Goal: Information Seeking & Learning: Learn about a topic

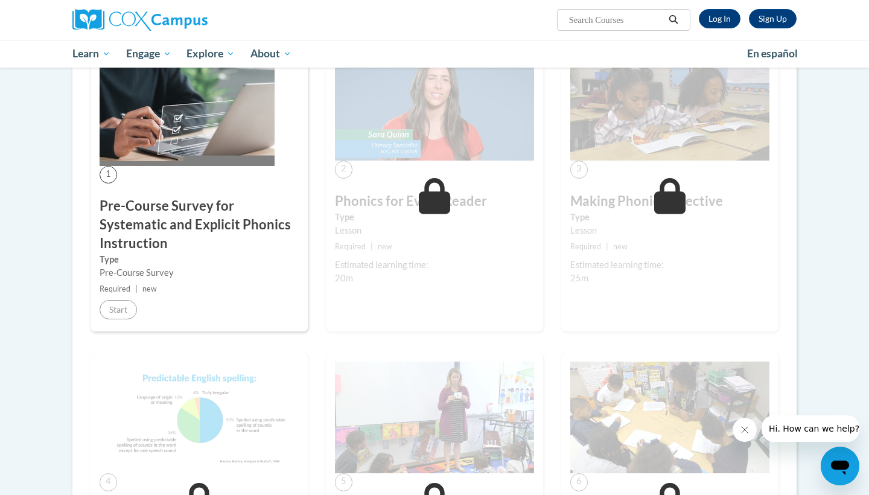
scroll to position [230, 0]
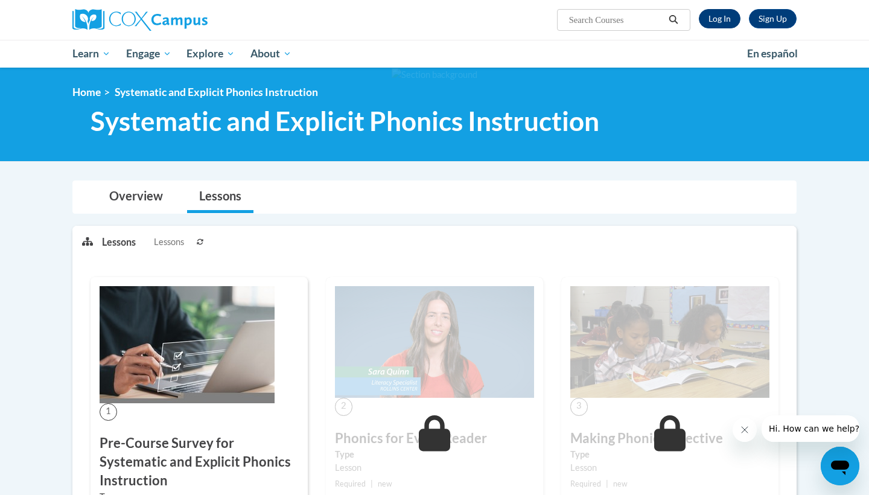
click at [720, 16] on link "Log In" at bounding box center [720, 18] width 42 height 19
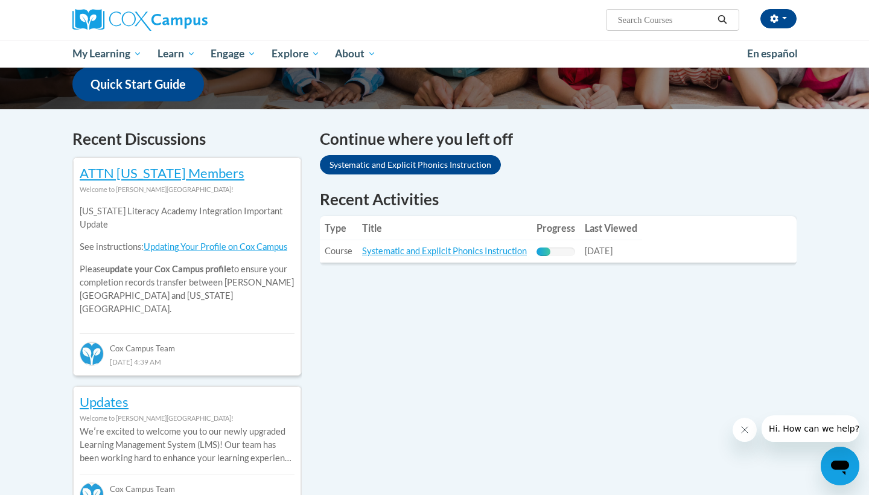
scroll to position [324, 0]
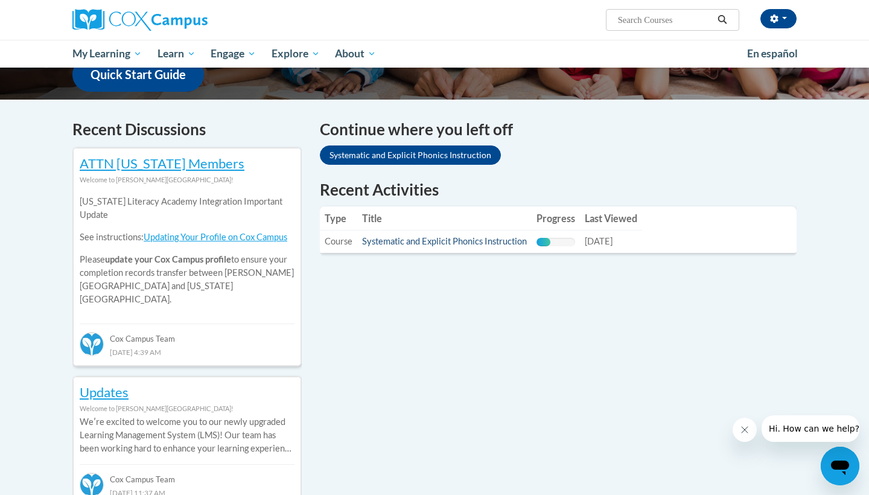
click at [458, 244] on link "Systematic and Explicit Phonics Instruction" at bounding box center [444, 241] width 165 height 10
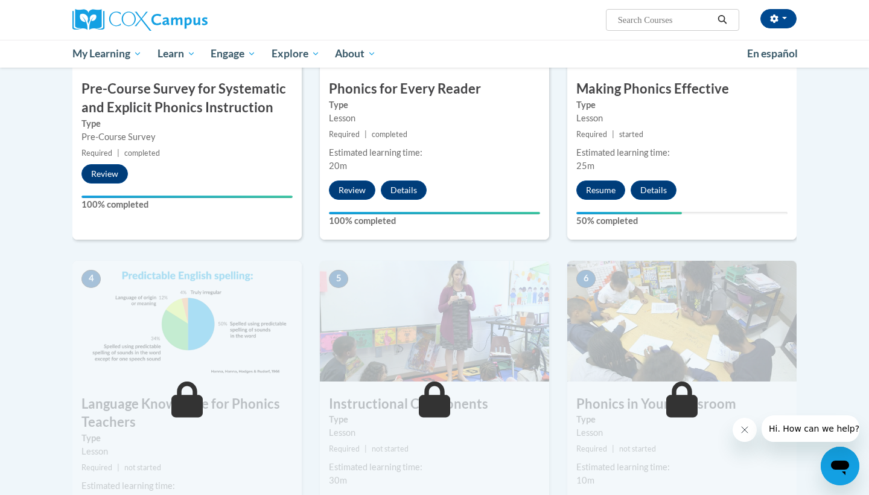
scroll to position [370, 0]
click at [597, 195] on button "Resume" at bounding box center [601, 189] width 49 height 19
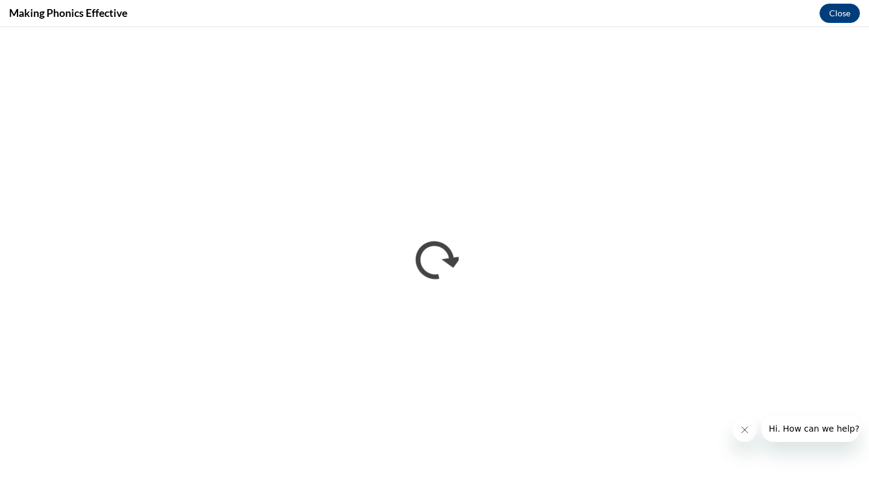
scroll to position [0, 0]
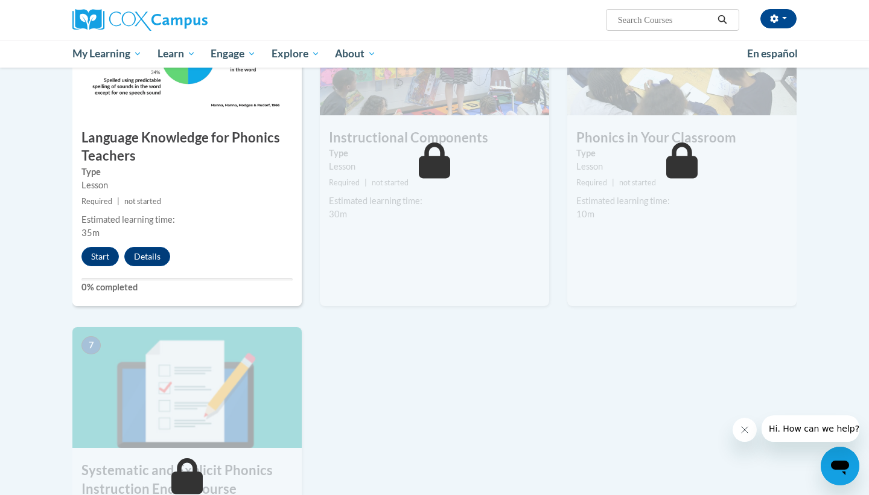
scroll to position [642, 0]
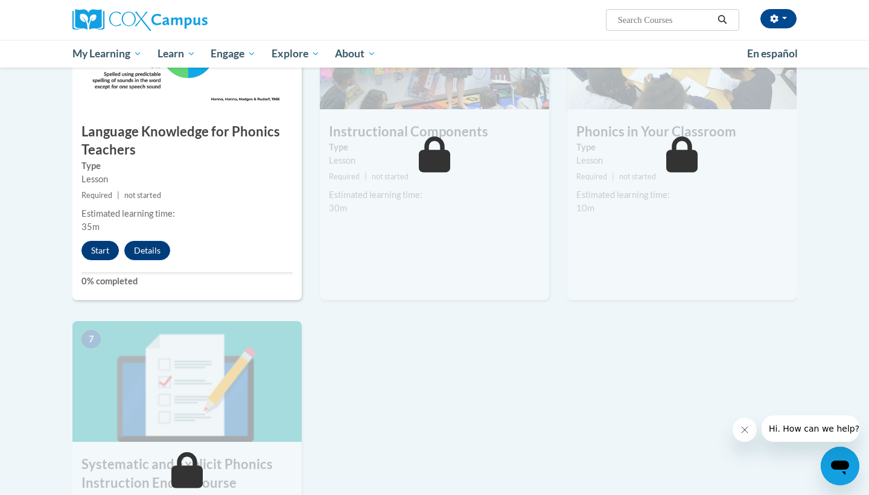
click at [102, 248] on button "Start" at bounding box center [100, 250] width 37 height 19
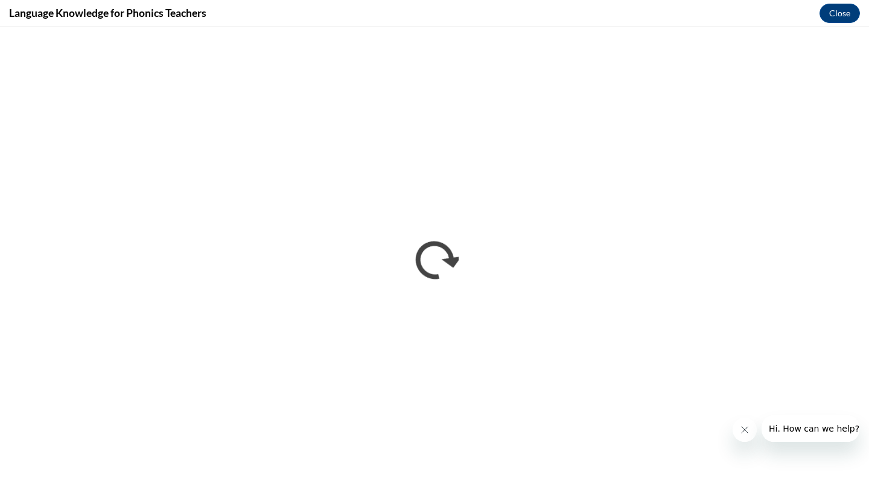
scroll to position [0, 0]
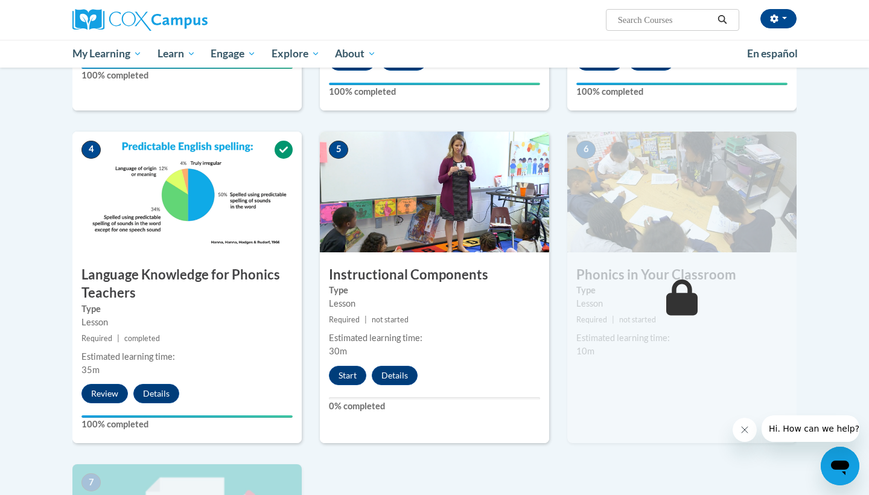
scroll to position [499, 0]
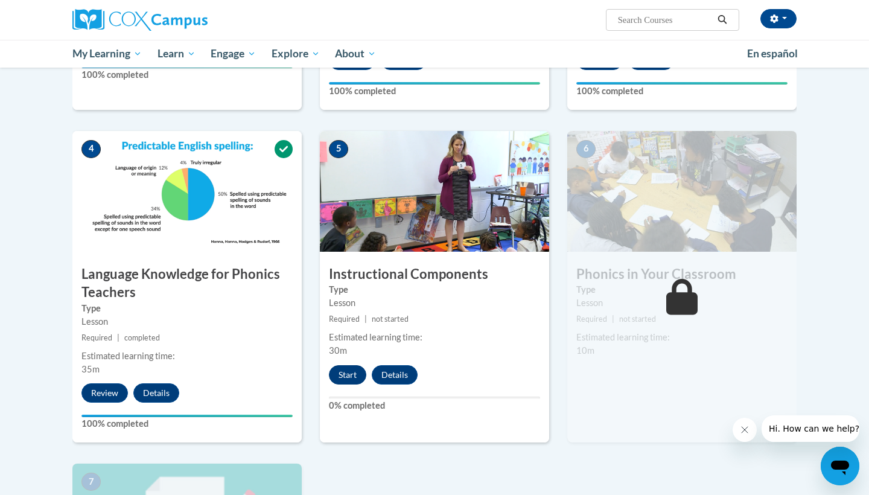
click at [346, 371] on button "Start" at bounding box center [347, 374] width 37 height 19
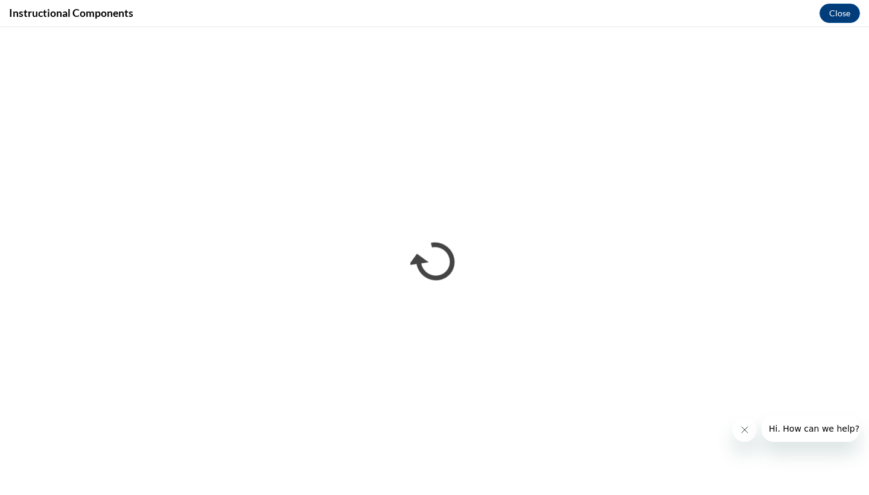
scroll to position [0, 0]
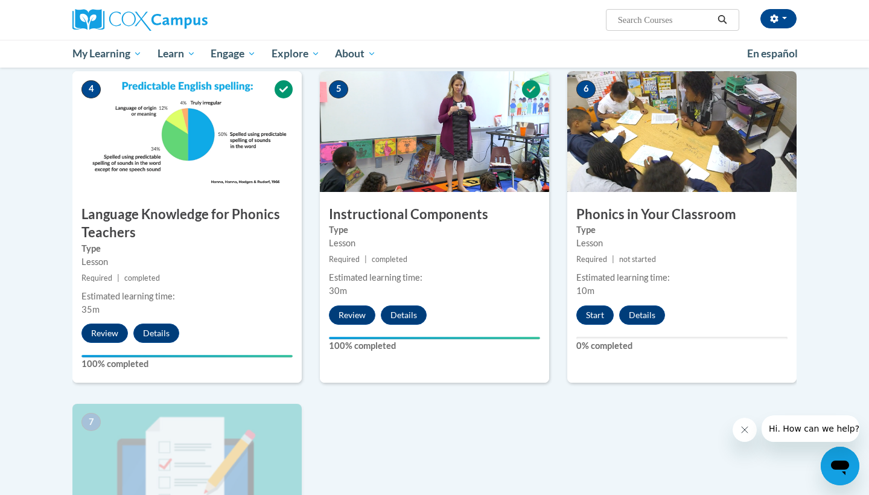
scroll to position [562, 0]
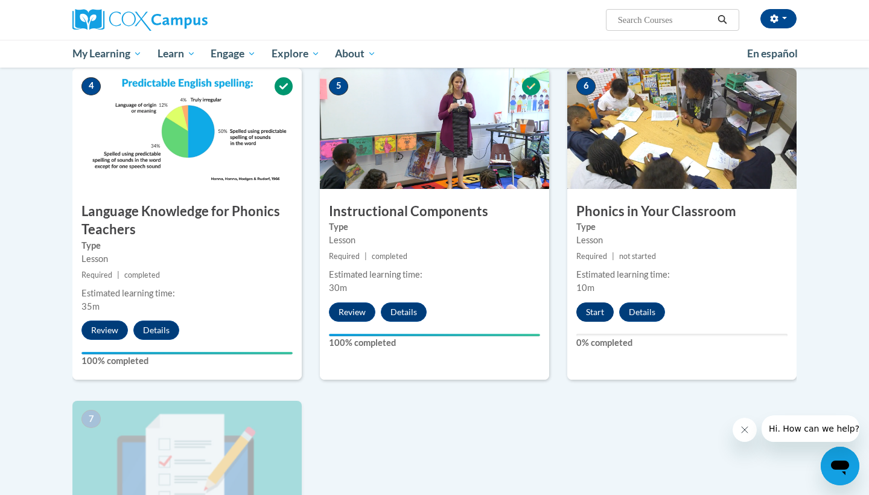
click at [605, 307] on button "Start" at bounding box center [595, 312] width 37 height 19
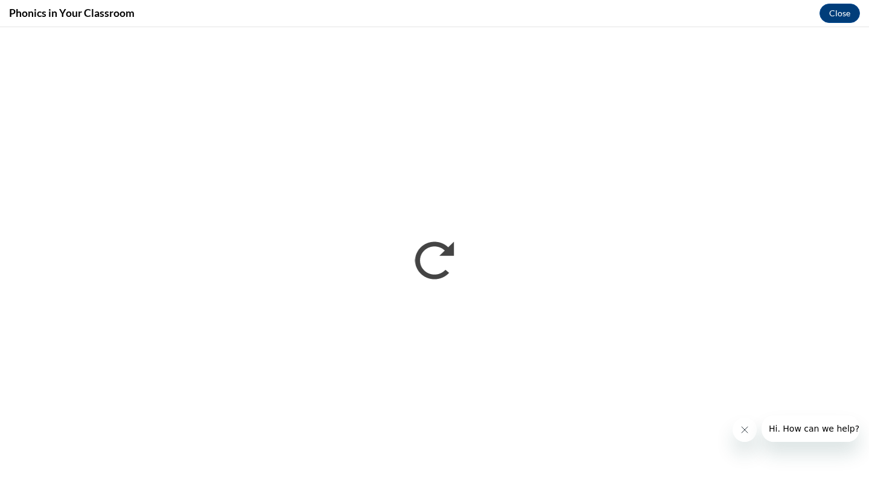
scroll to position [0, 0]
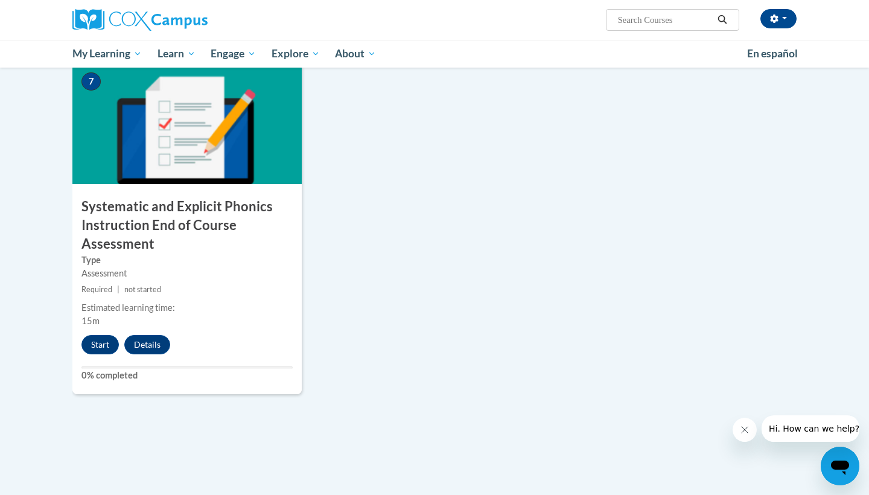
scroll to position [921, 0]
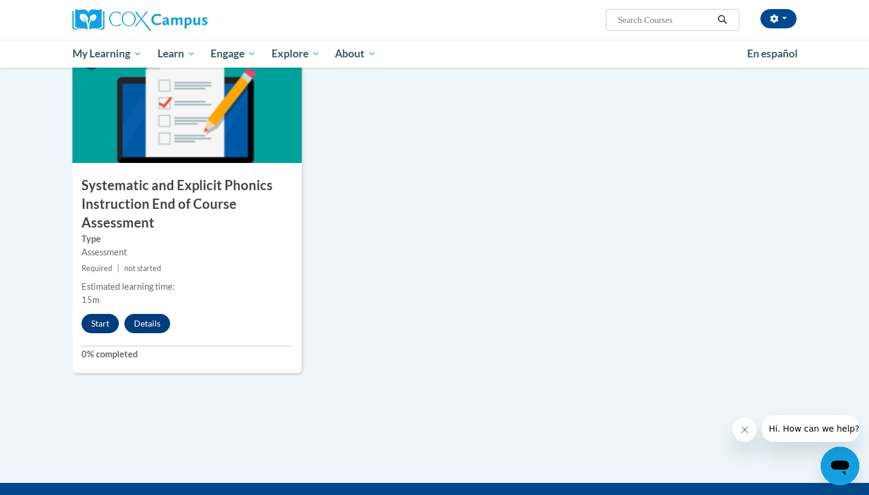
click at [97, 314] on button "Start" at bounding box center [100, 323] width 37 height 19
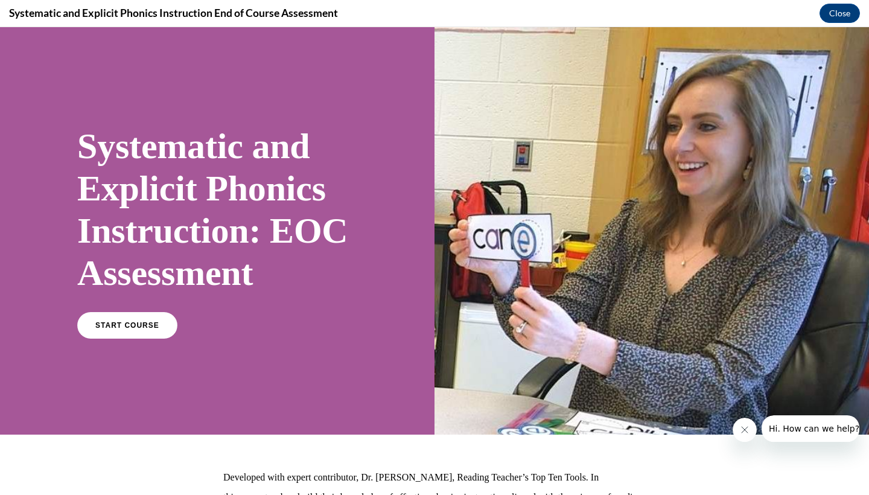
scroll to position [0, 0]
click at [106, 330] on link "START COURSE" at bounding box center [127, 326] width 105 height 28
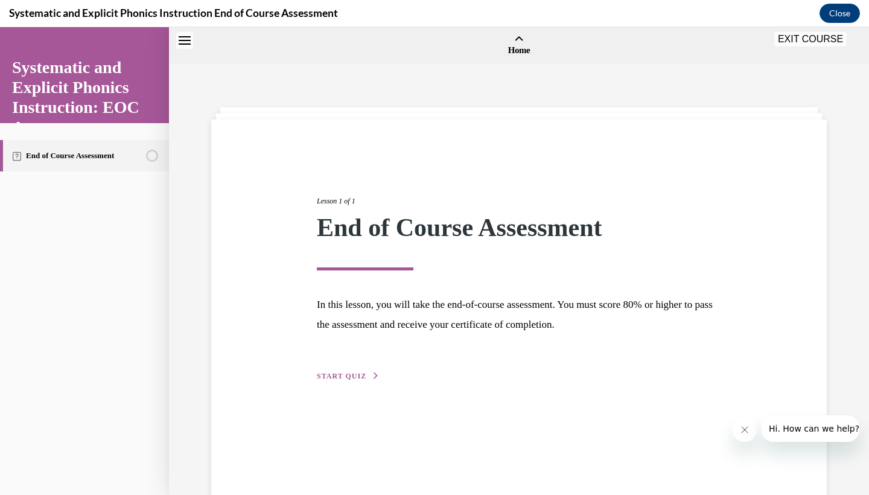
scroll to position [37, 0]
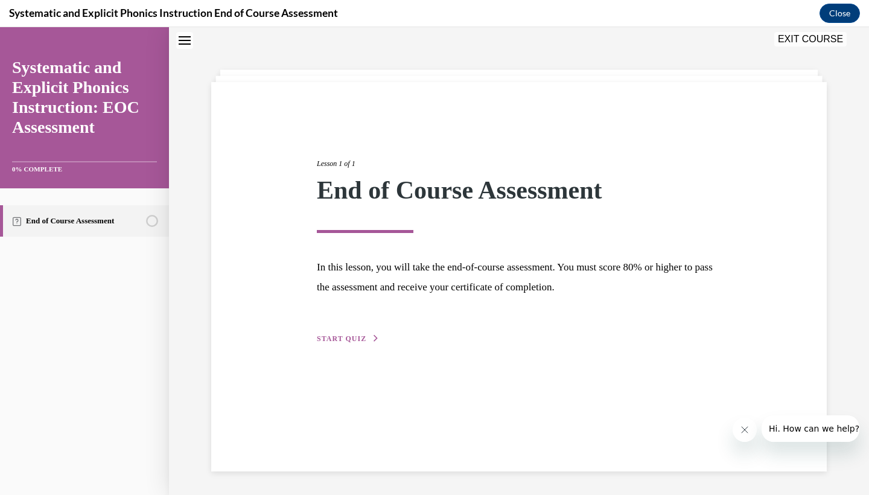
click at [332, 348] on div "Lesson 1 of 1 End of Course Assessment In this lesson, you will take the end-of…" at bounding box center [519, 276] width 616 height 389
click at [331, 339] on span "START QUIZ" at bounding box center [342, 339] width 50 height 8
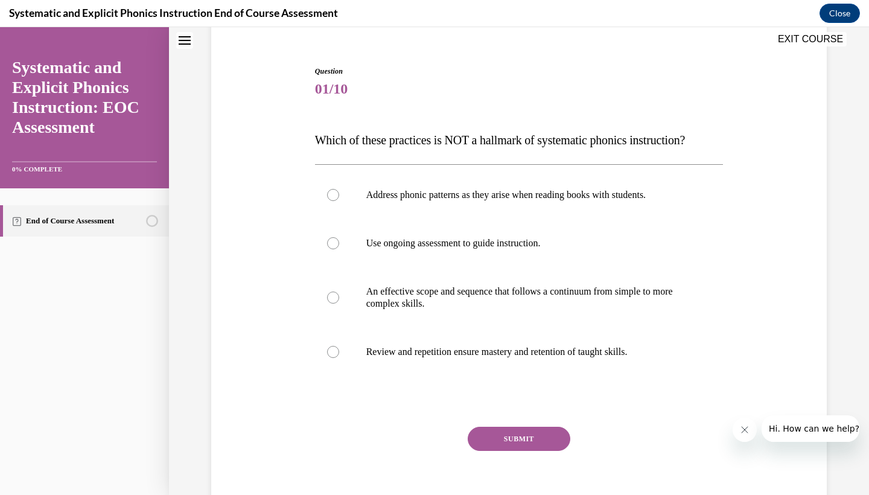
scroll to position [104, 0]
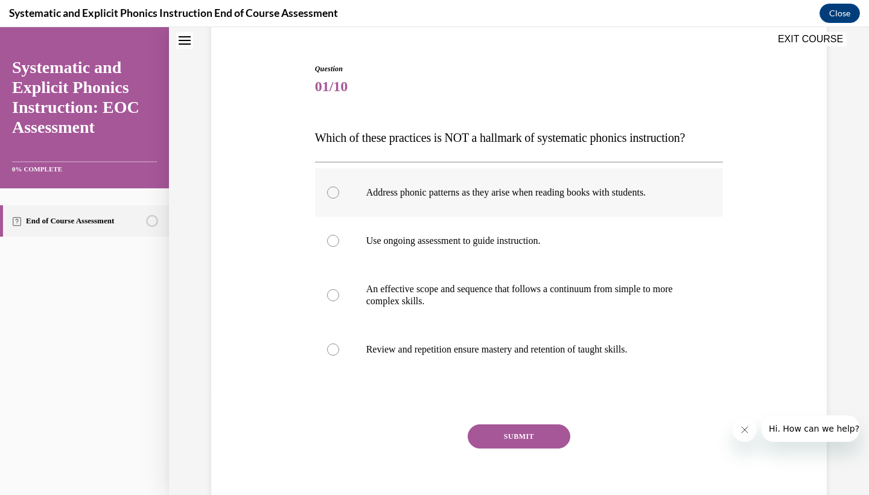
click at [417, 193] on p "Address phonic patterns as they arise when reading books with students." at bounding box center [530, 193] width 327 height 12
click at [533, 428] on button "SUBMIT" at bounding box center [519, 436] width 103 height 24
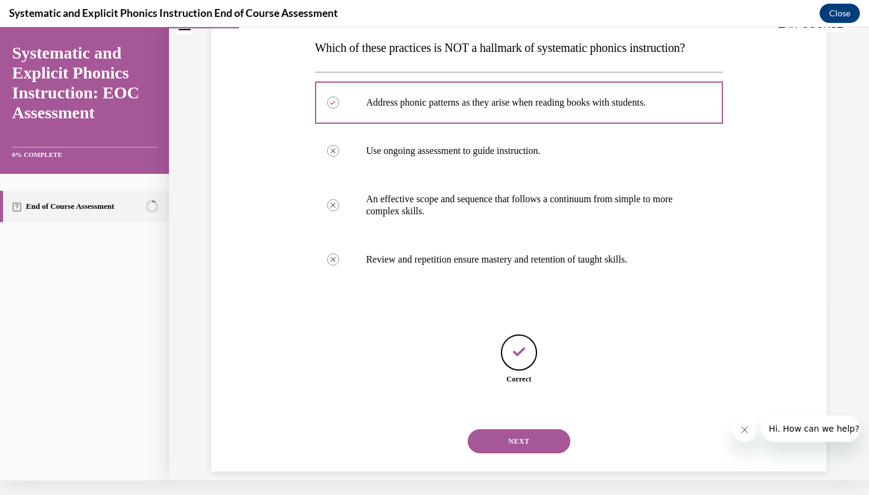
scroll to position [181, 0]
click at [533, 429] on button "NEXT" at bounding box center [519, 441] width 103 height 24
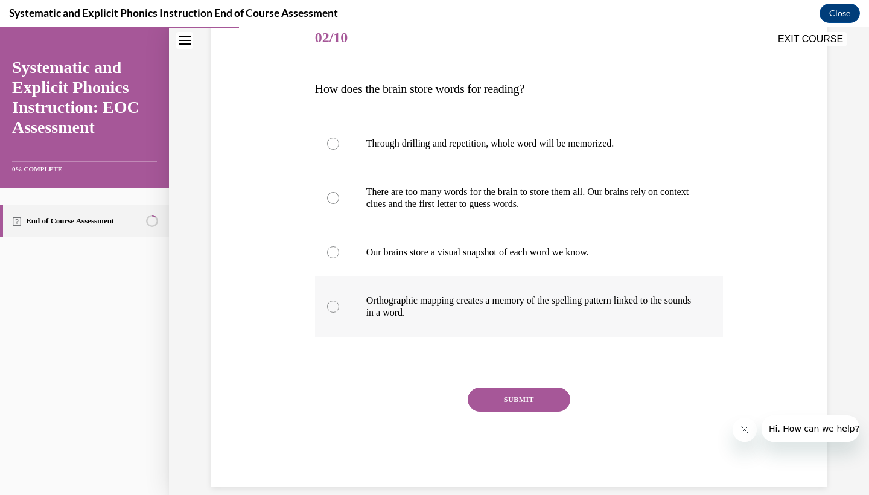
click at [452, 310] on p "Orthographic mapping creates a memory of the spelling pattern linked to the sou…" at bounding box center [530, 307] width 327 height 24
click at [531, 411] on button "SUBMIT" at bounding box center [519, 400] width 103 height 24
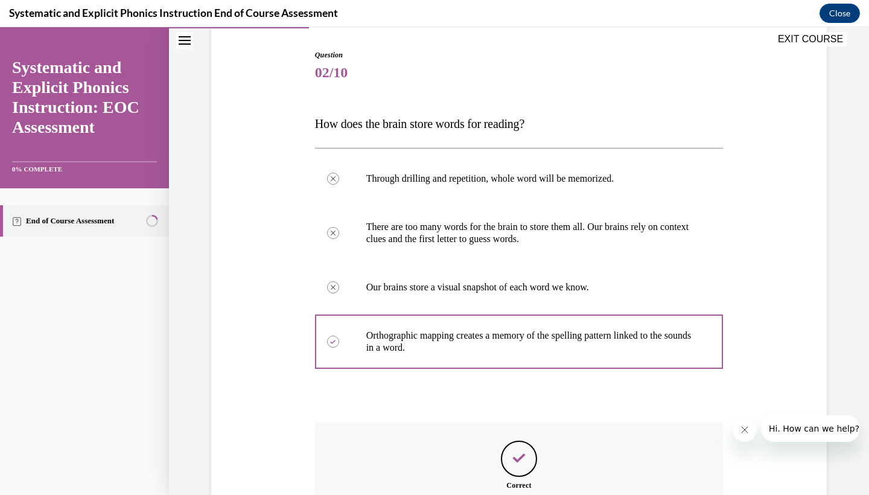
scroll to position [252, 0]
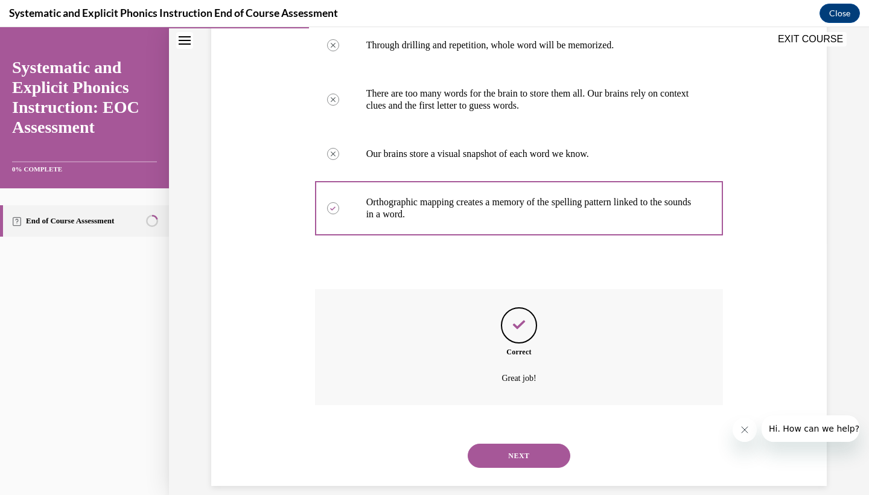
click at [530, 446] on button "NEXT" at bounding box center [519, 456] width 103 height 24
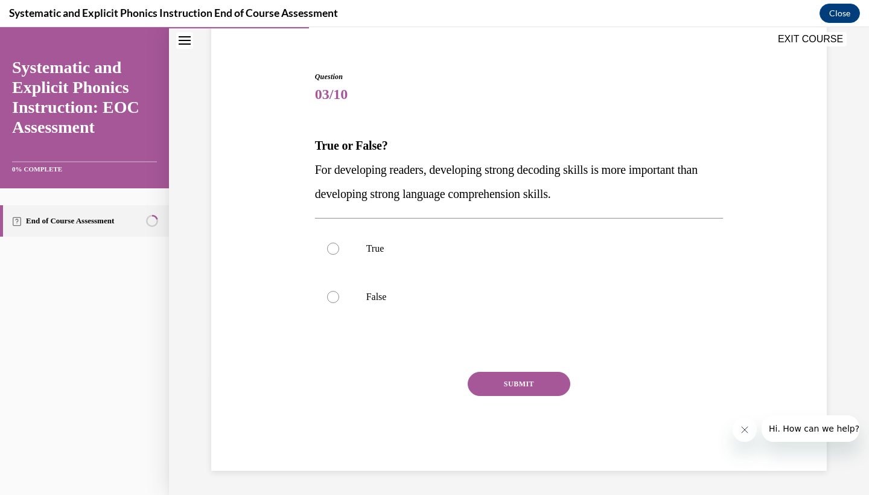
scroll to position [80, 0]
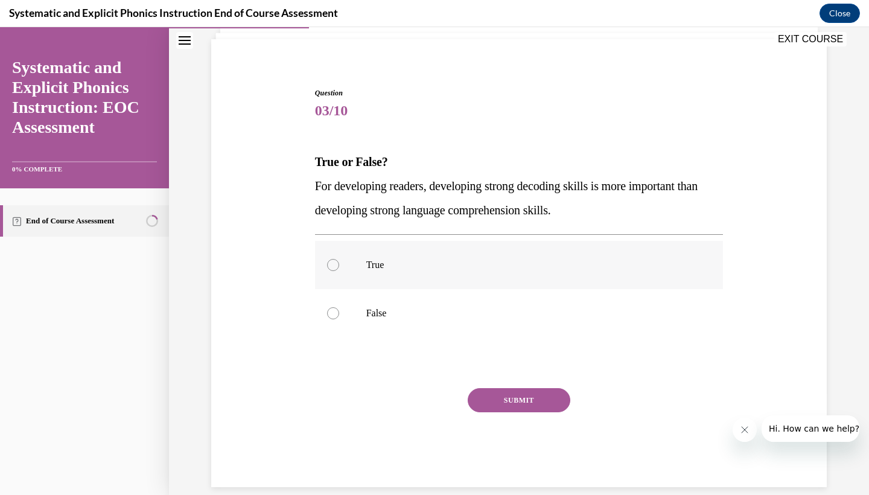
click at [328, 269] on div at bounding box center [519, 265] width 409 height 48
click at [526, 403] on button "SUBMIT" at bounding box center [519, 400] width 103 height 24
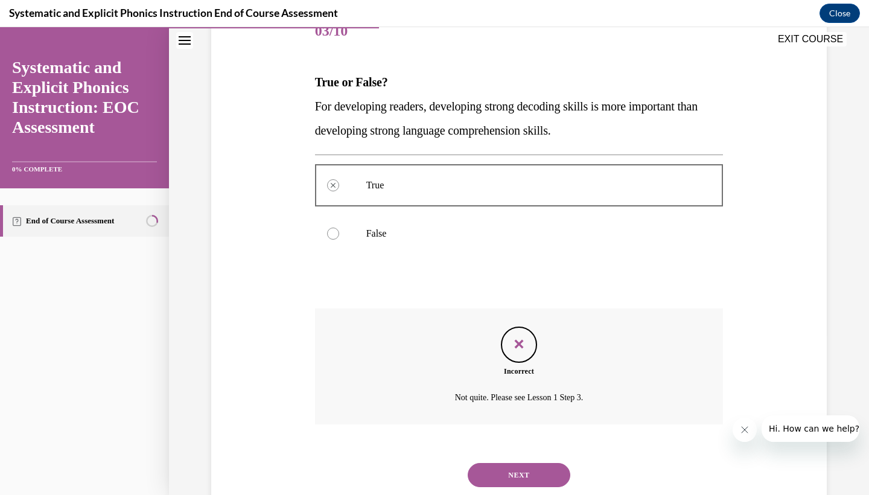
scroll to position [179, 0]
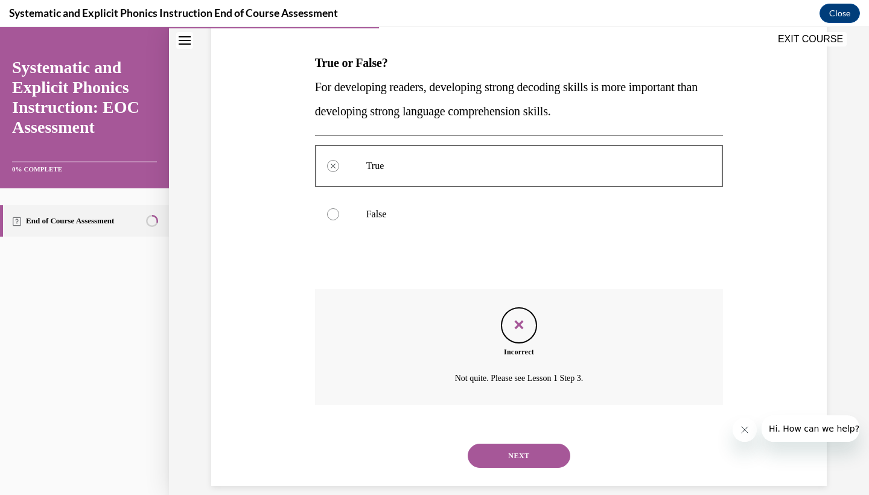
click at [516, 444] on button "NEXT" at bounding box center [519, 456] width 103 height 24
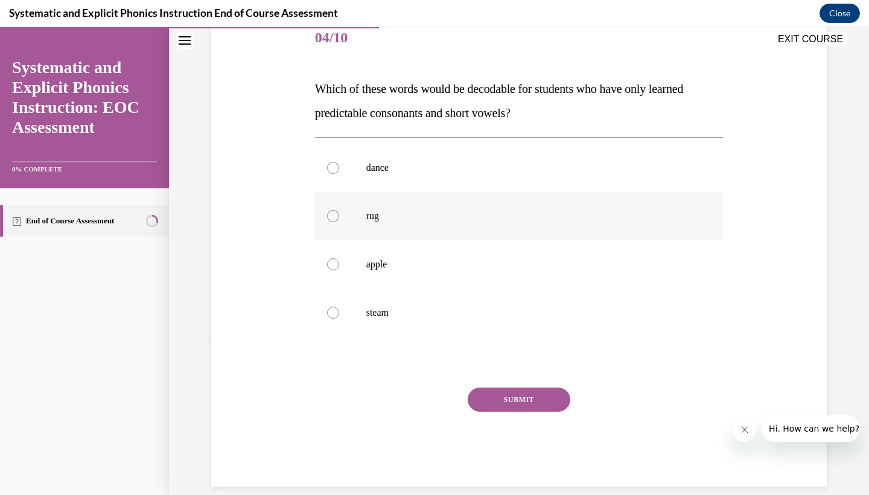
click at [438, 228] on div at bounding box center [519, 216] width 409 height 48
click at [508, 416] on div "SUBMIT" at bounding box center [519, 418] width 409 height 60
click at [521, 409] on button "SUBMIT" at bounding box center [519, 400] width 103 height 24
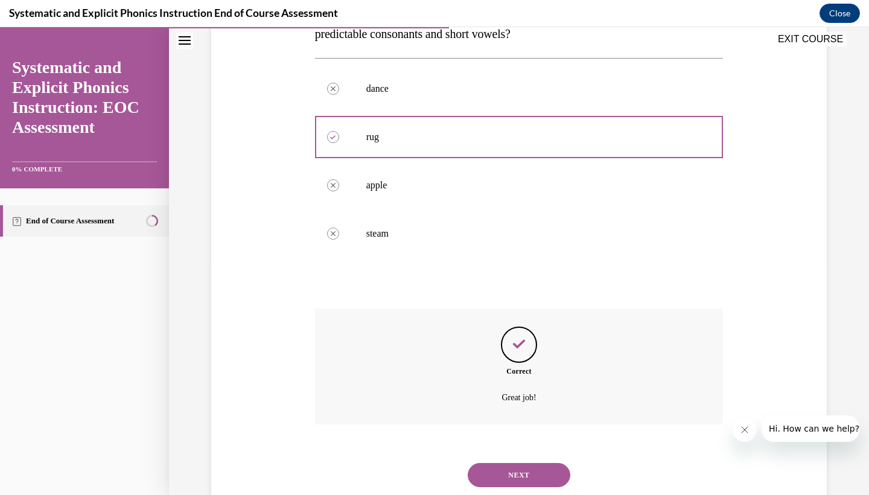
scroll to position [252, 0]
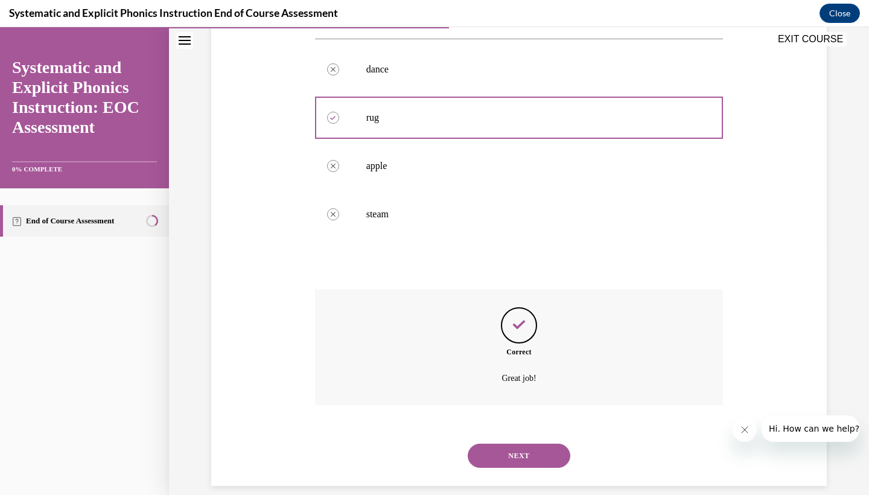
click at [512, 444] on button "NEXT" at bounding box center [519, 456] width 103 height 24
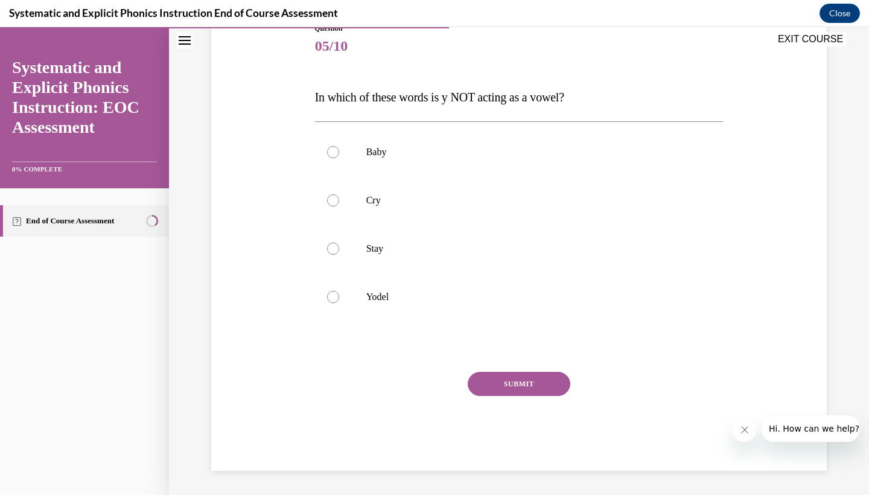
scroll to position [124, 0]
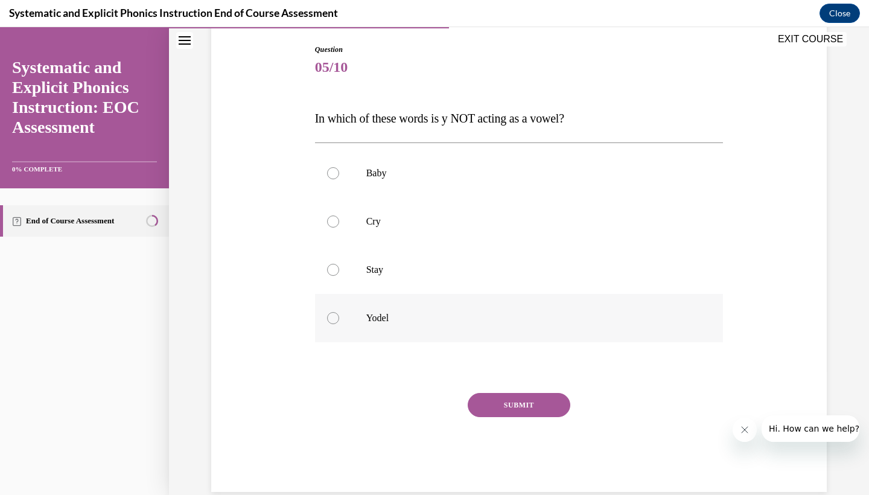
click at [395, 323] on p "Yodel" at bounding box center [530, 318] width 327 height 12
click at [495, 405] on button "SUBMIT" at bounding box center [519, 405] width 103 height 24
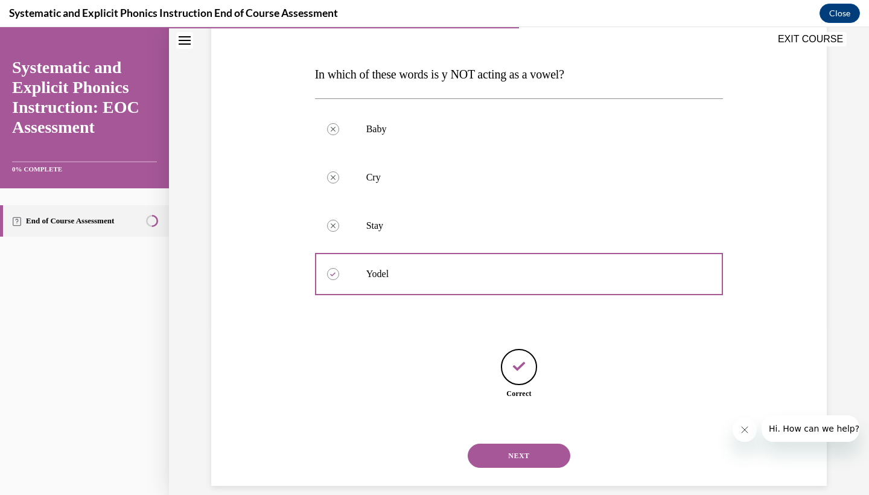
scroll to position [168, 0]
click at [540, 443] on button "NEXT" at bounding box center [519, 455] width 103 height 24
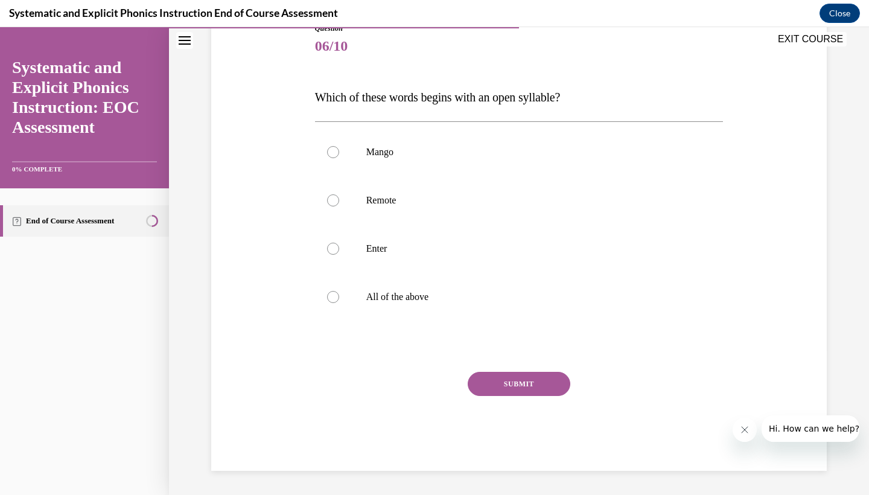
scroll to position [129, 0]
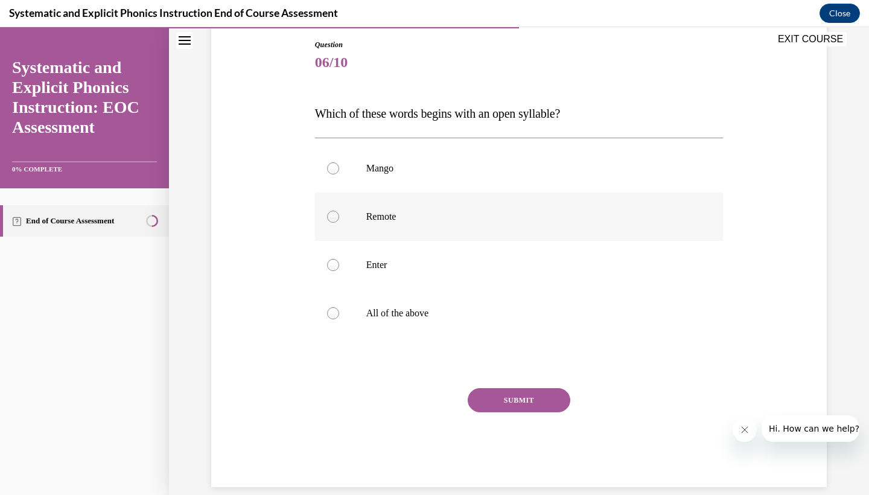
click at [466, 211] on p "Remote" at bounding box center [530, 217] width 327 height 12
click at [501, 409] on button "SUBMIT" at bounding box center [519, 400] width 103 height 24
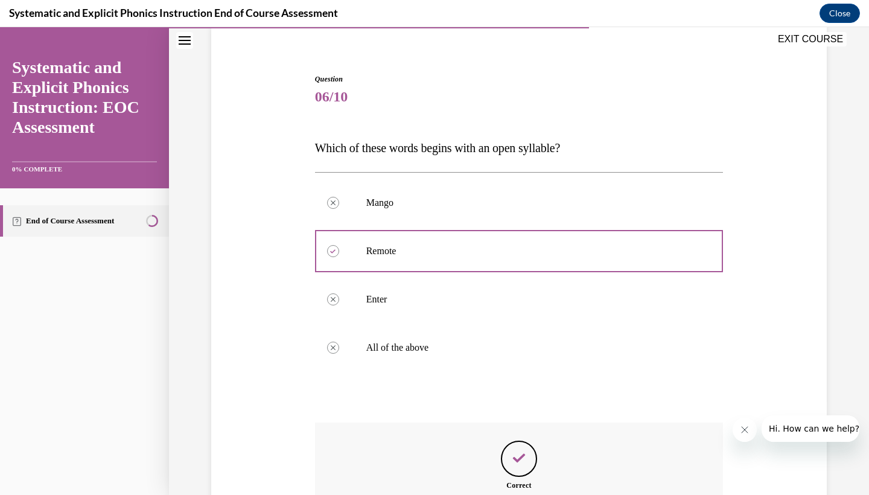
scroll to position [228, 0]
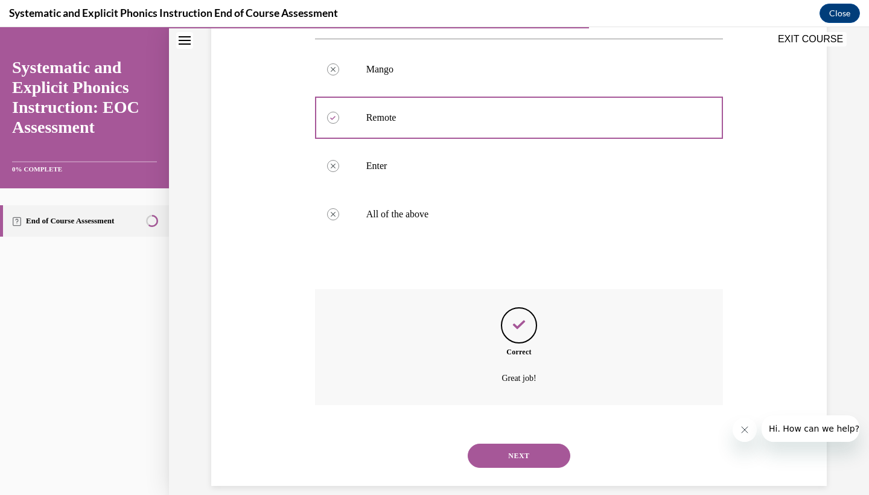
click at [510, 444] on button "NEXT" at bounding box center [519, 456] width 103 height 24
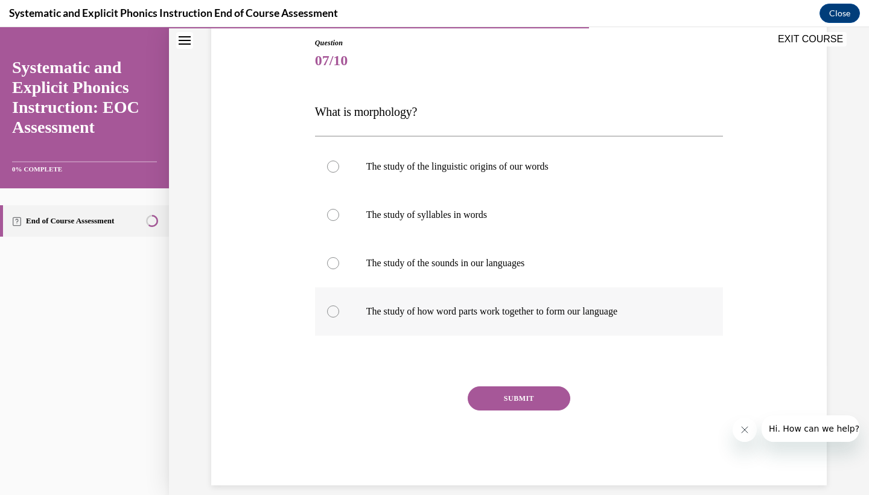
click at [478, 315] on p "The study of how word parts work together to form our language" at bounding box center [530, 312] width 327 height 12
click at [517, 398] on button "SUBMIT" at bounding box center [519, 398] width 103 height 24
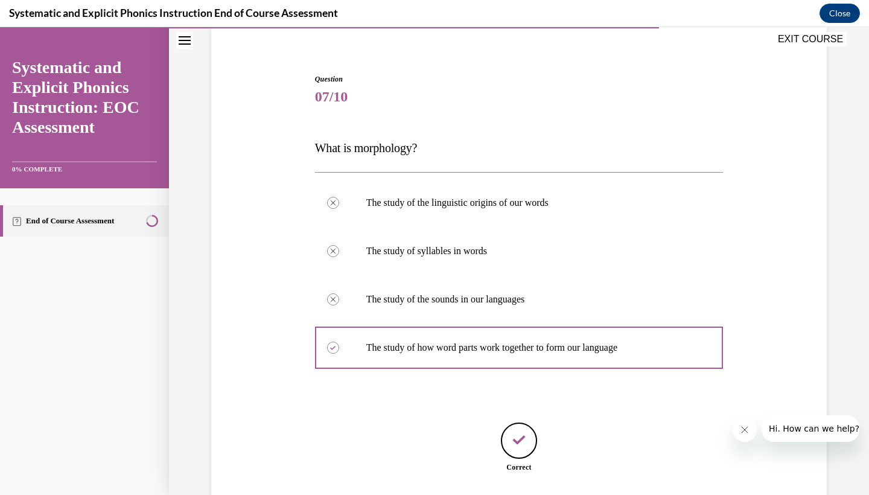
scroll to position [168, 0]
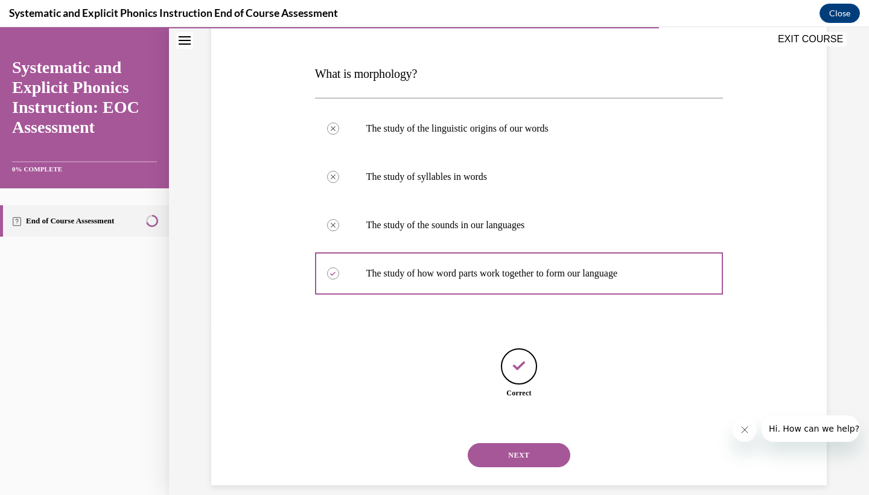
click at [522, 443] on button "NEXT" at bounding box center [519, 455] width 103 height 24
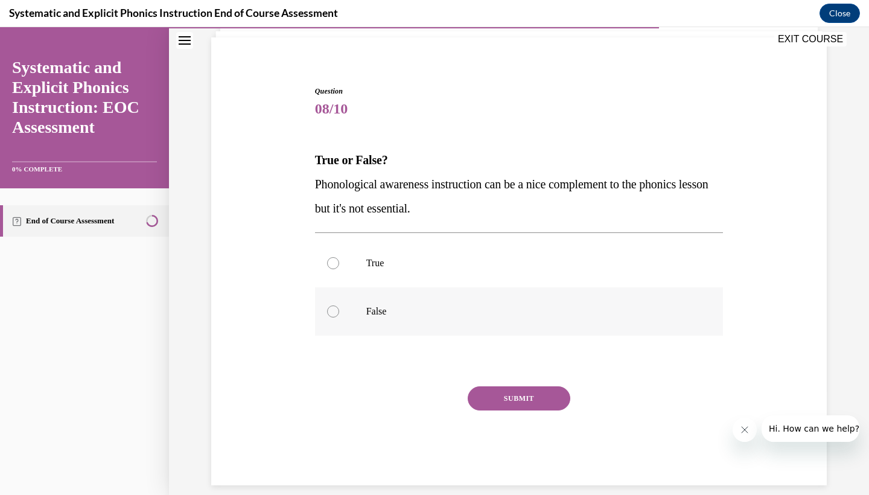
click at [455, 310] on p "False" at bounding box center [530, 312] width 327 height 12
click at [518, 396] on button "SUBMIT" at bounding box center [519, 398] width 103 height 24
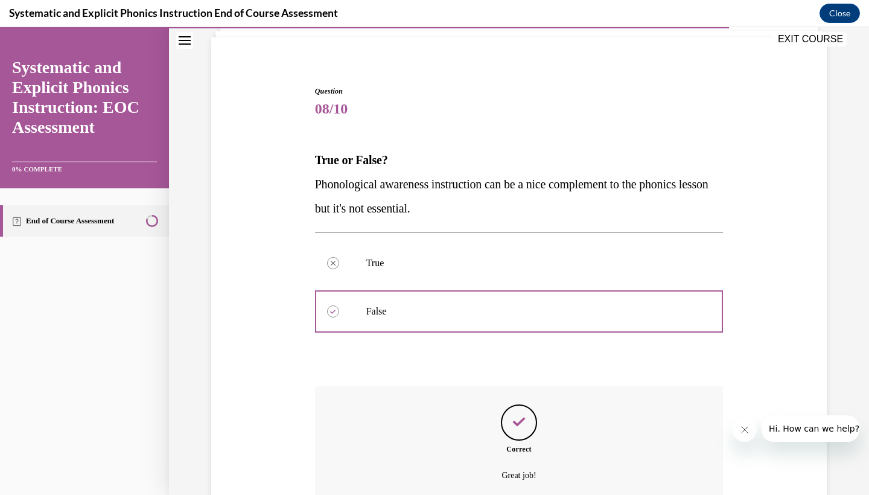
scroll to position [179, 0]
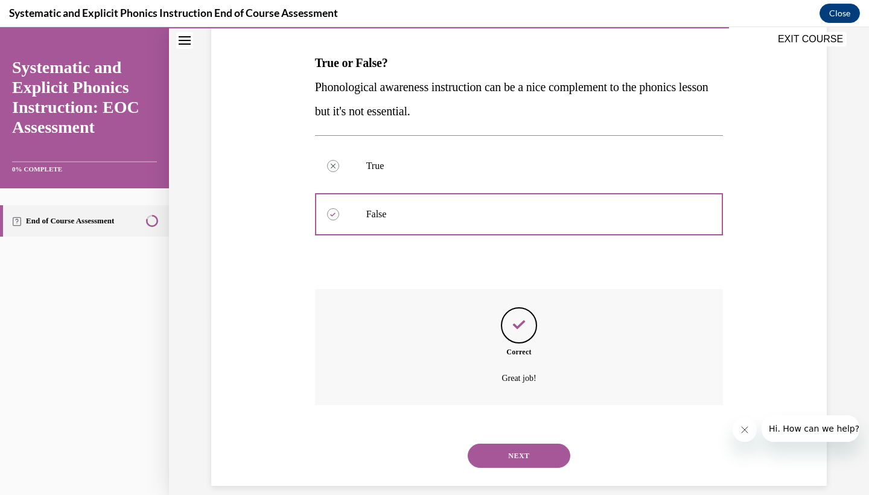
click at [536, 446] on button "NEXT" at bounding box center [519, 456] width 103 height 24
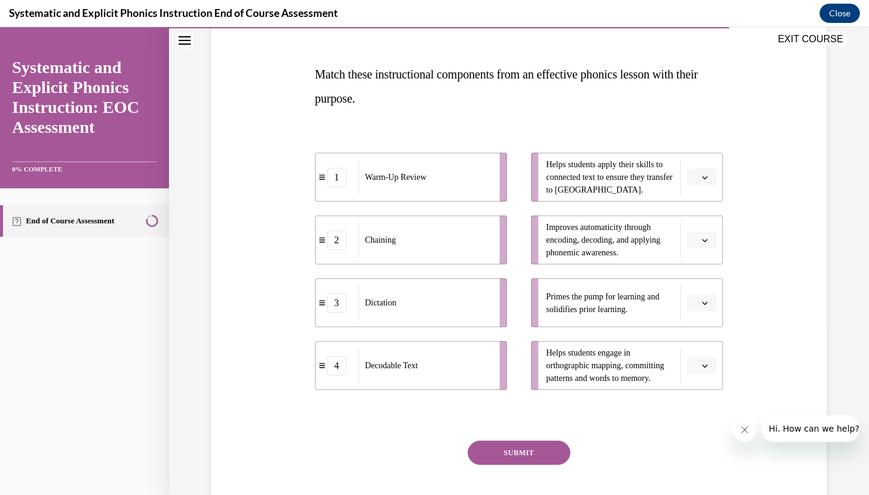
scroll to position [173, 0]
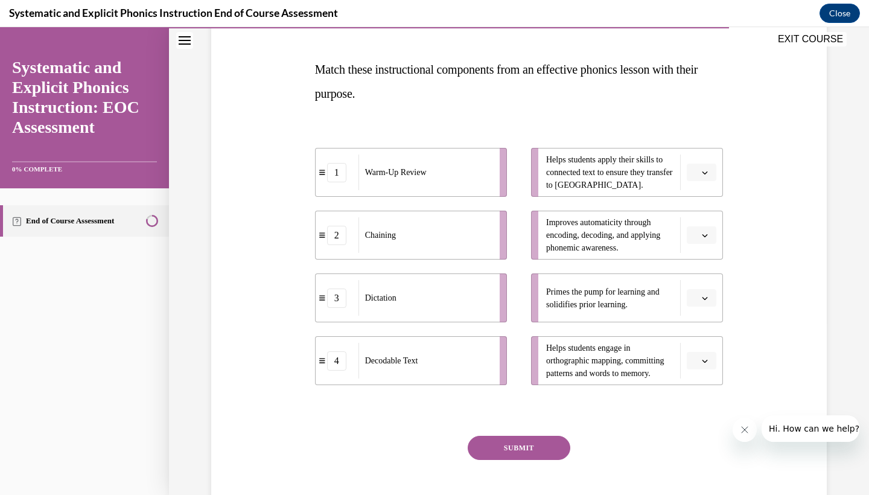
click at [703, 359] on icon "button" at bounding box center [705, 361] width 6 height 6
click at [709, 172] on span "button" at bounding box center [705, 172] width 8 height 8
click at [706, 296] on div "4" at bounding box center [700, 296] width 30 height 24
click at [700, 361] on button "button" at bounding box center [702, 361] width 30 height 18
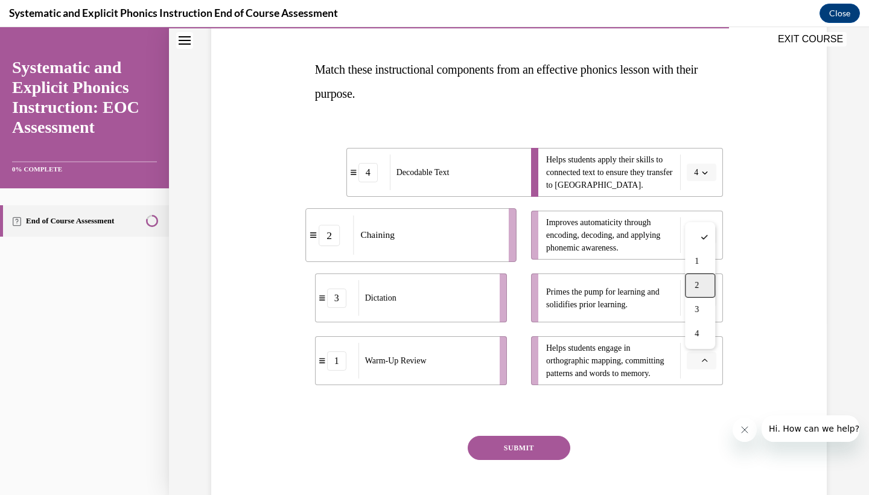
click at [699, 288] on span "2" at bounding box center [697, 286] width 4 height 10
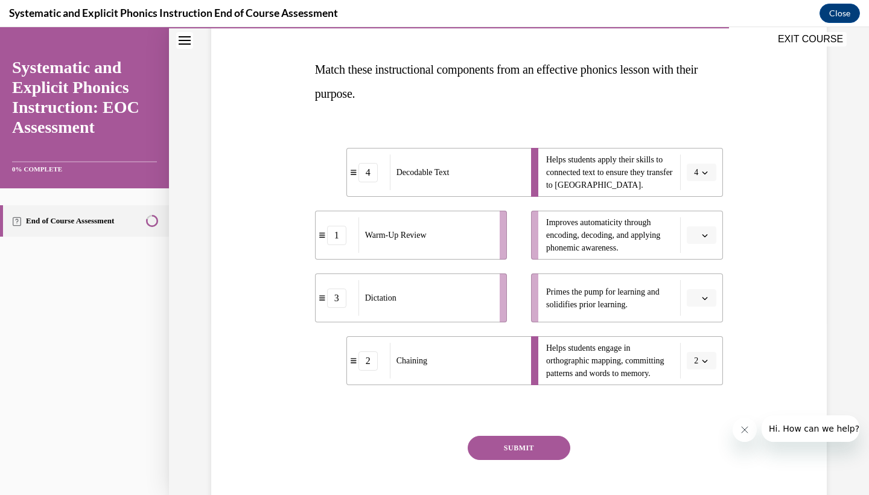
click at [707, 301] on icon "button" at bounding box center [705, 298] width 6 height 6
click at [705, 347] on div "1" at bounding box center [700, 349] width 30 height 24
click at [706, 251] on li "Improves automaticity through encoding, decoding, and applying phonemic awarene…" at bounding box center [627, 235] width 192 height 49
click at [703, 239] on span "button" at bounding box center [705, 235] width 8 height 8
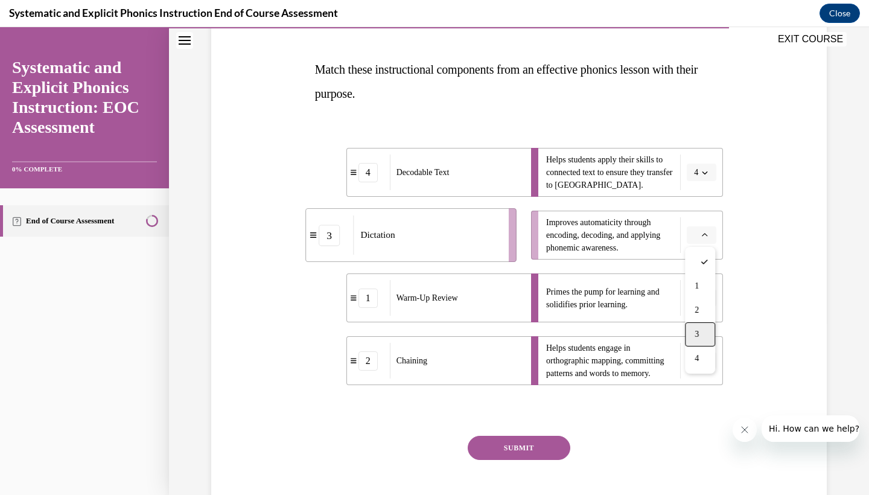
click at [702, 330] on div "3" at bounding box center [700, 334] width 30 height 24
click at [546, 444] on button "SUBMIT" at bounding box center [519, 448] width 103 height 24
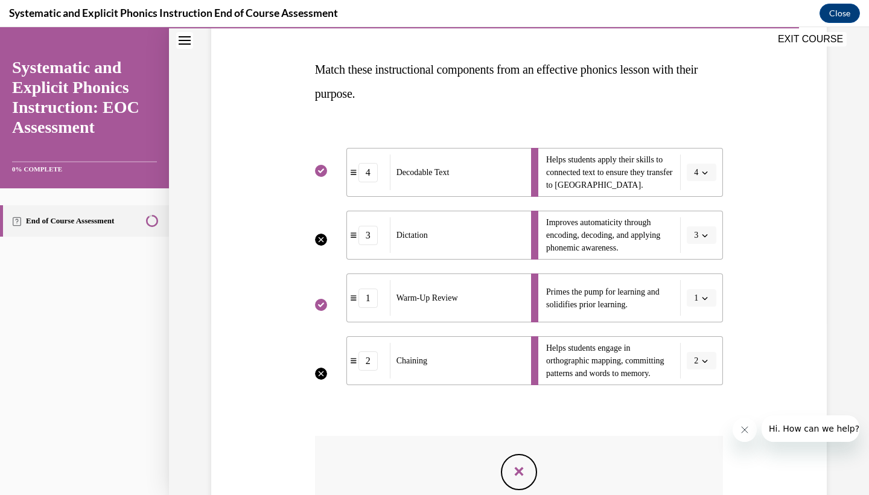
scroll to position [14, 0]
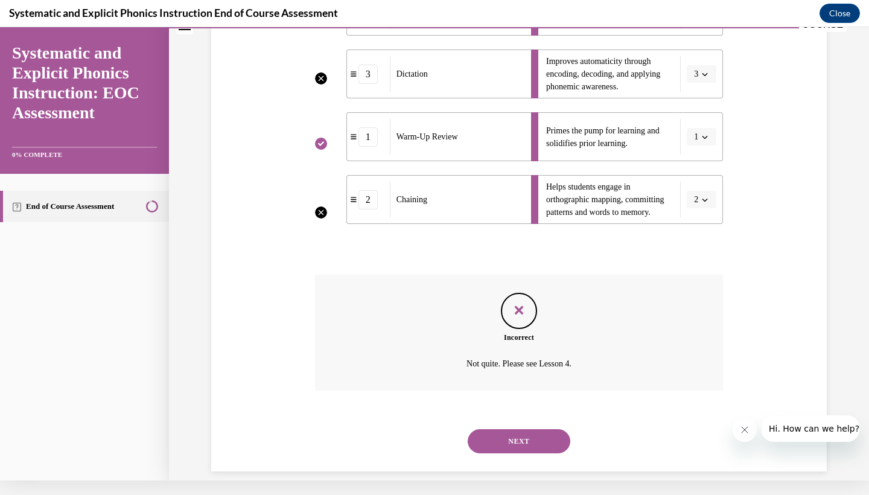
click at [539, 429] on button "NEXT" at bounding box center [519, 441] width 103 height 24
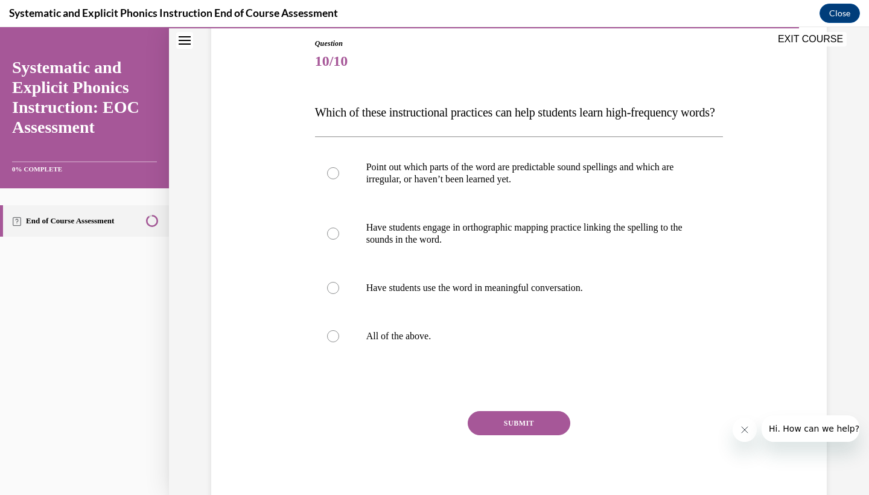
scroll to position [131, 0]
click at [437, 341] on p "All of the above." at bounding box center [530, 335] width 327 height 12
click at [503, 434] on button "SUBMIT" at bounding box center [519, 422] width 103 height 24
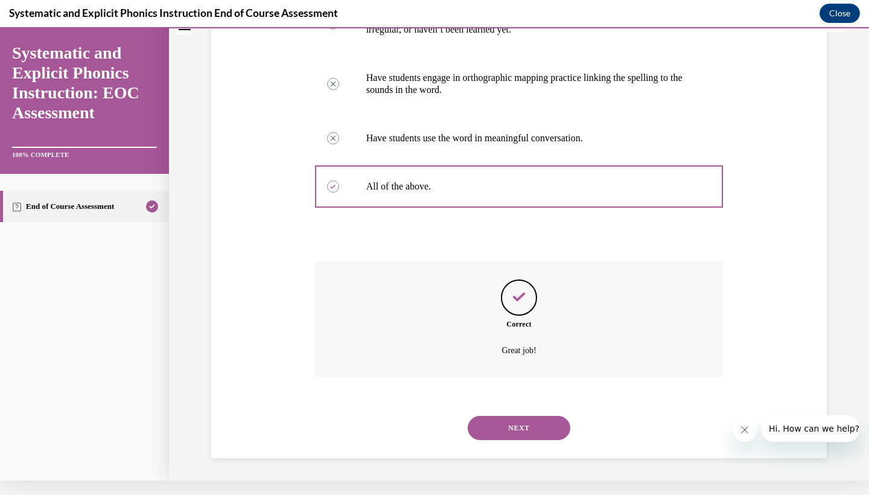
scroll to position [276, 0]
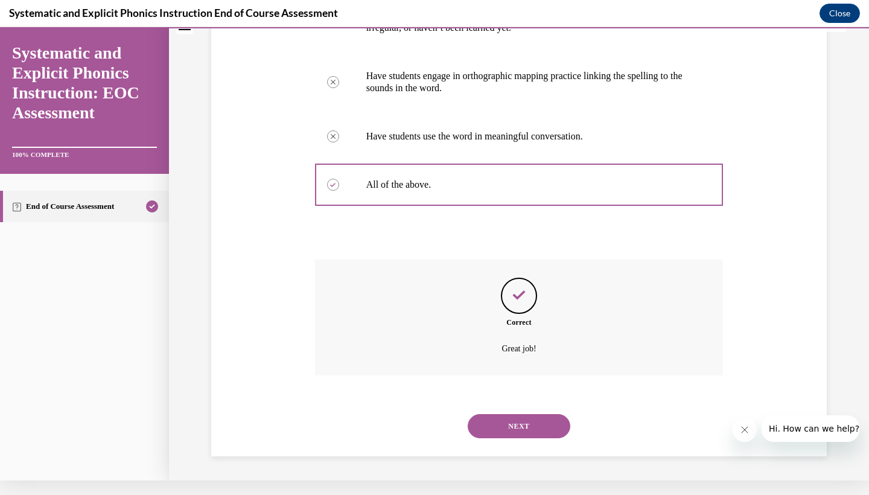
click at [508, 434] on button "NEXT" at bounding box center [519, 426] width 103 height 24
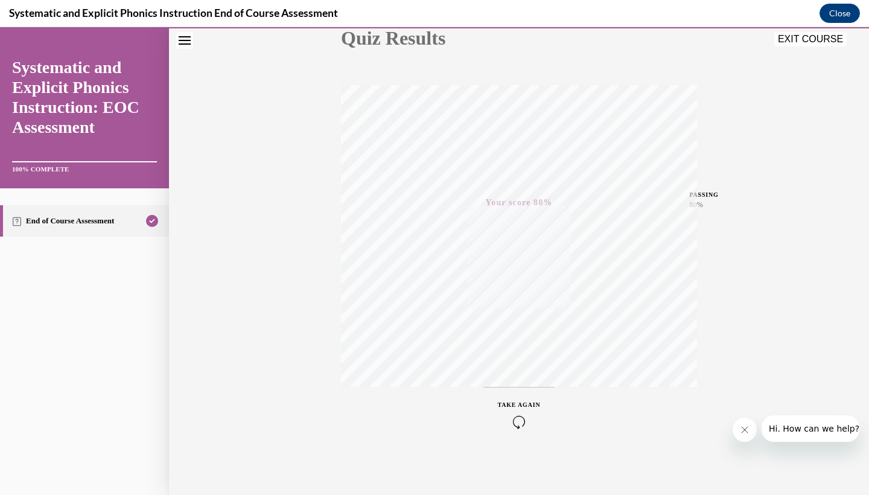
scroll to position [151, 0]
click at [790, 42] on button "EXIT COURSE" at bounding box center [811, 39] width 72 height 14
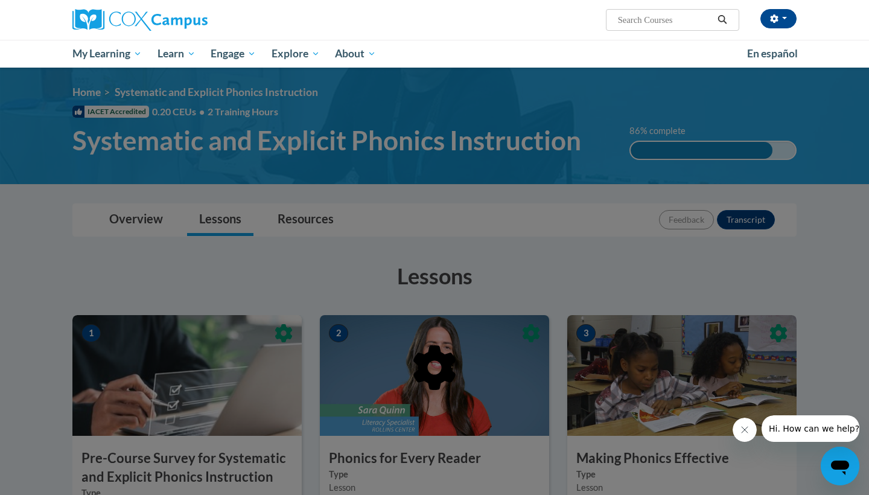
scroll to position [0, 0]
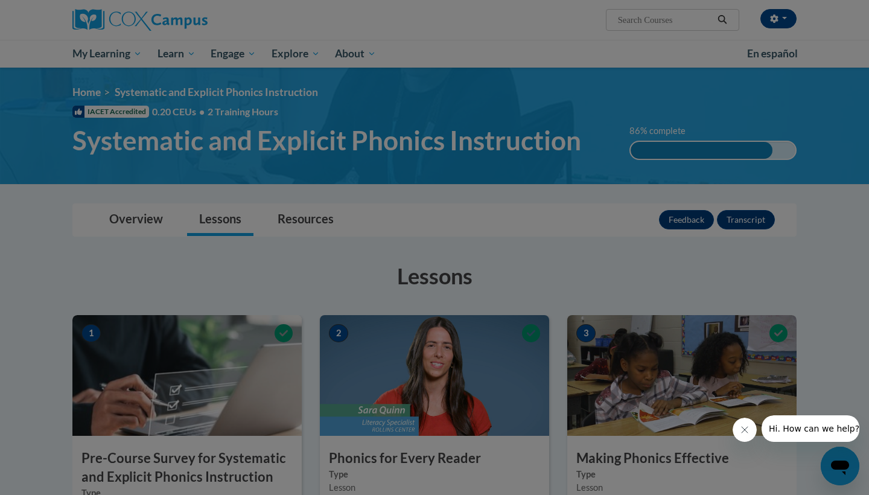
click at [741, 278] on body "Taylor Middlebrooks (America/New_York UTC-04:00) My Profile Inbox My Transcript…" at bounding box center [434, 247] width 869 height 495
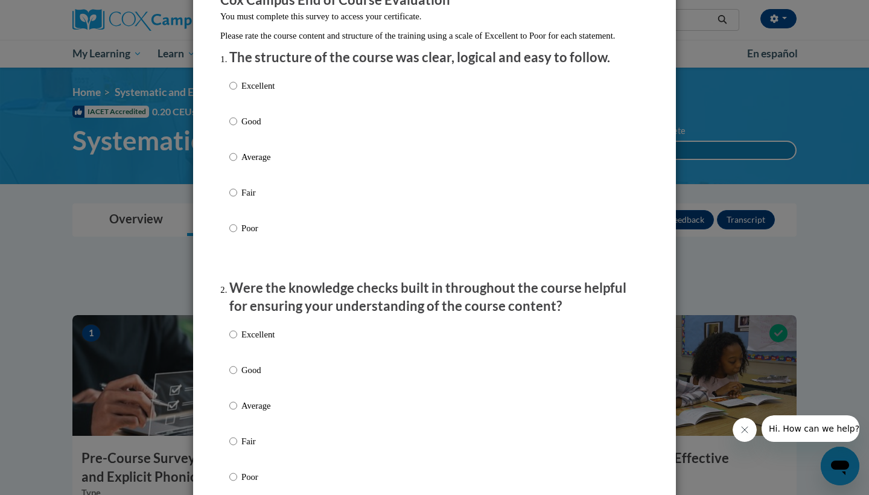
scroll to position [119, 0]
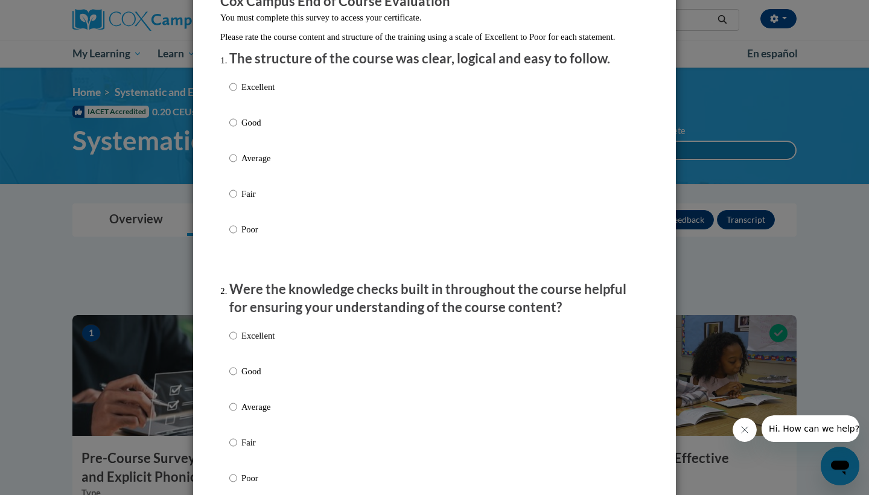
click at [234, 94] on input "Excellent" at bounding box center [233, 86] width 8 height 13
radio input "true"
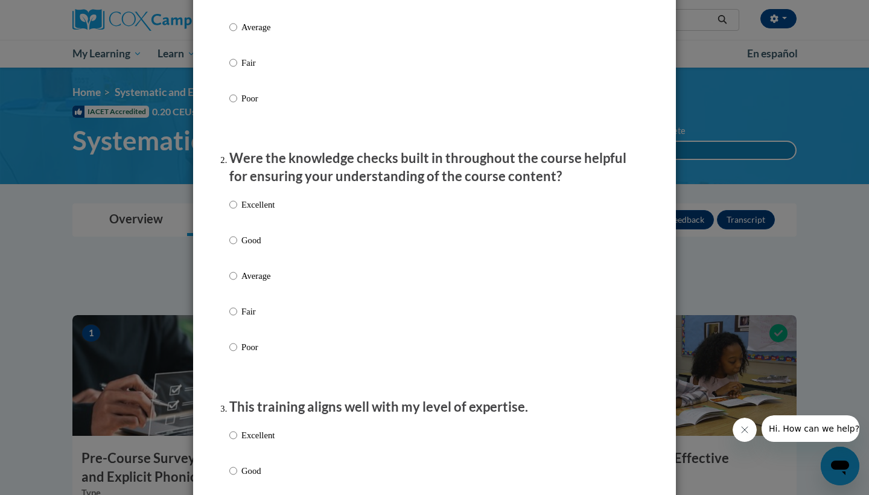
scroll to position [251, 0]
click at [233, 246] on input "Good" at bounding box center [233, 239] width 8 height 13
radio input "true"
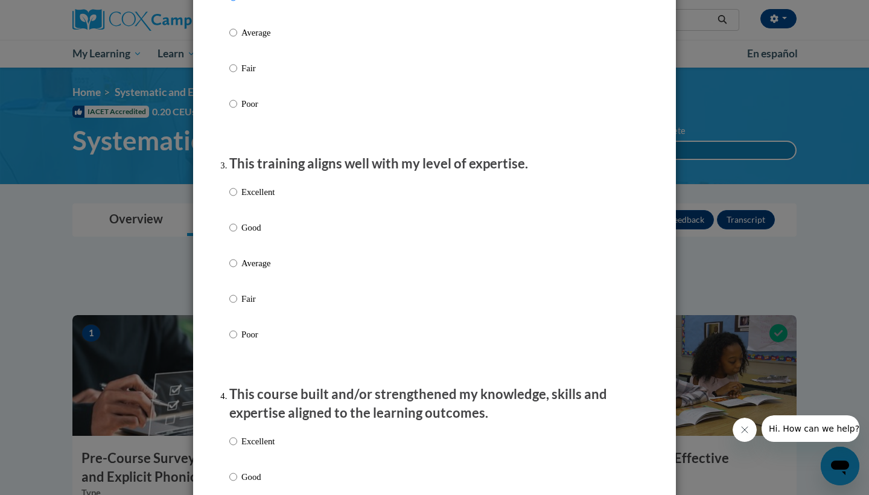
scroll to position [494, 0]
click at [234, 234] on input "Good" at bounding box center [233, 226] width 8 height 13
radio input "true"
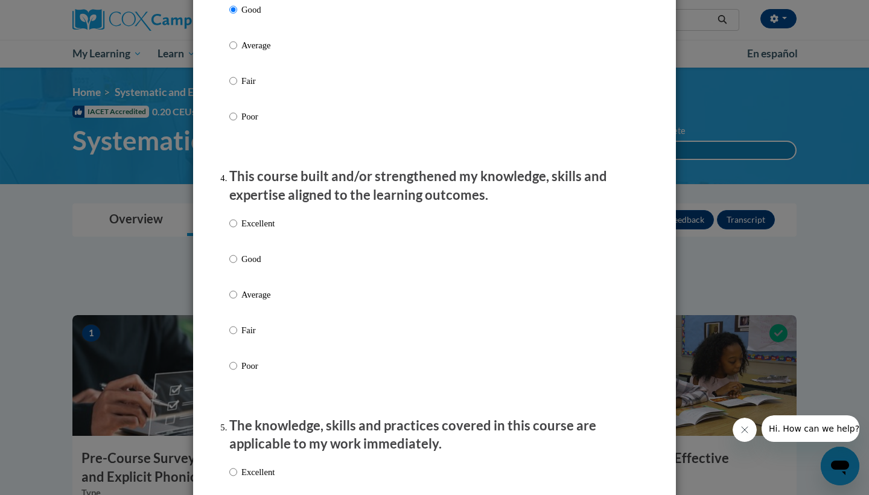
scroll to position [712, 0]
click at [234, 264] on input "Good" at bounding box center [233, 258] width 8 height 13
radio input "true"
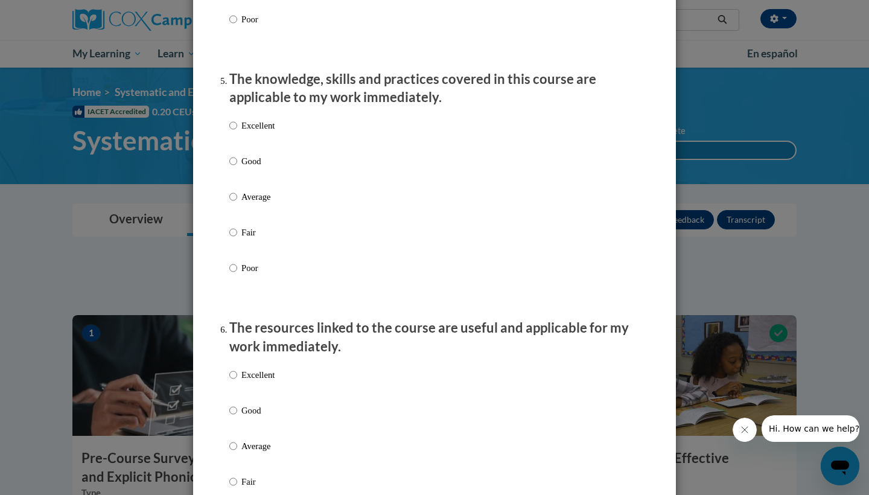
scroll to position [1061, 0]
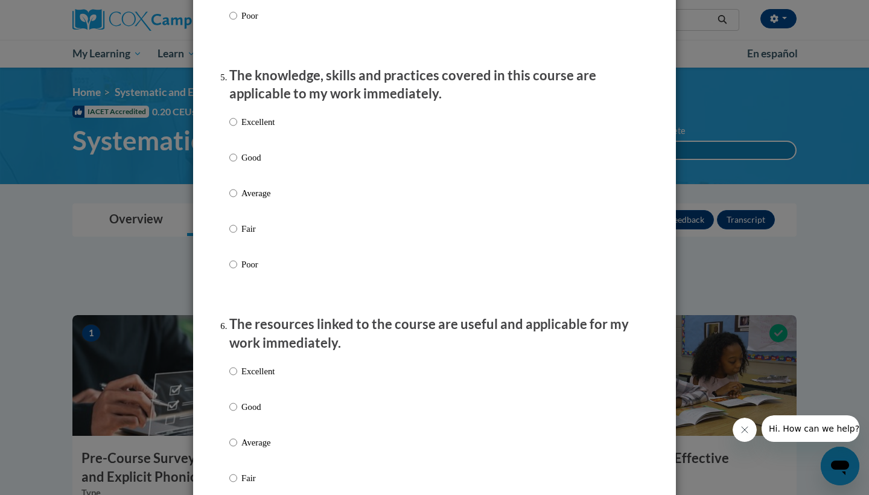
click at [232, 162] on input "Good" at bounding box center [233, 157] width 8 height 13
radio input "true"
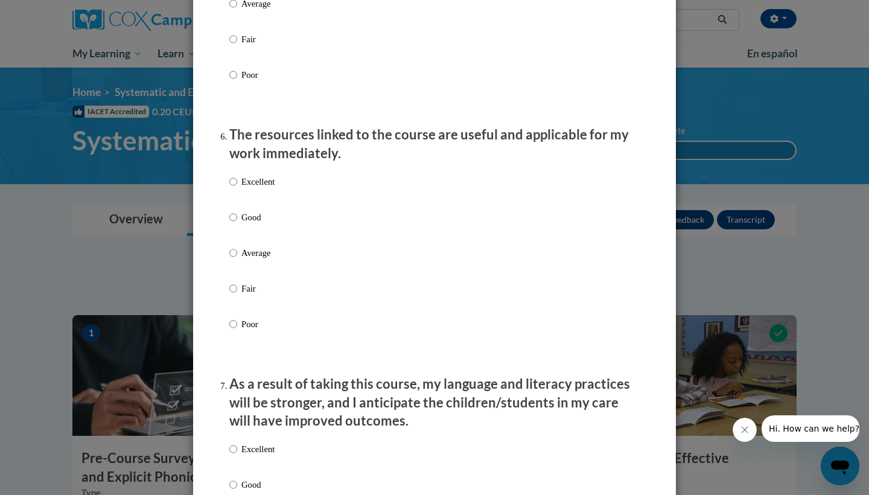
scroll to position [1254, 0]
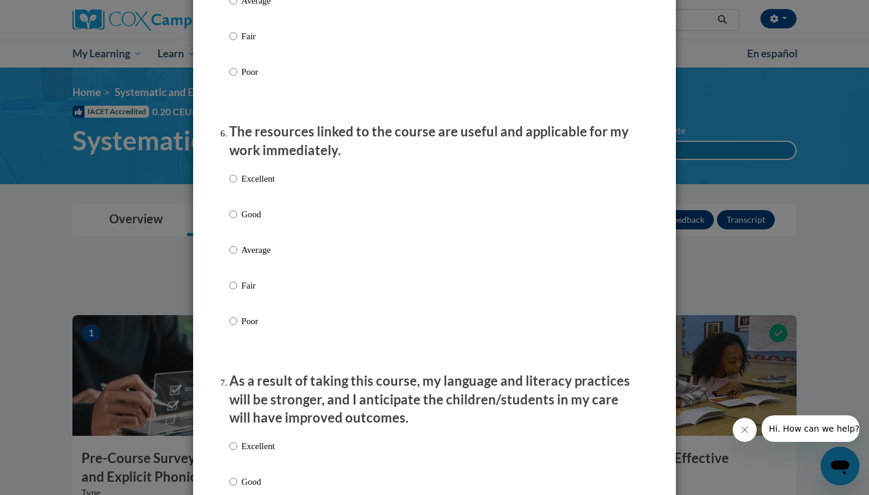
click at [231, 215] on input "Good" at bounding box center [233, 214] width 8 height 13
radio input "true"
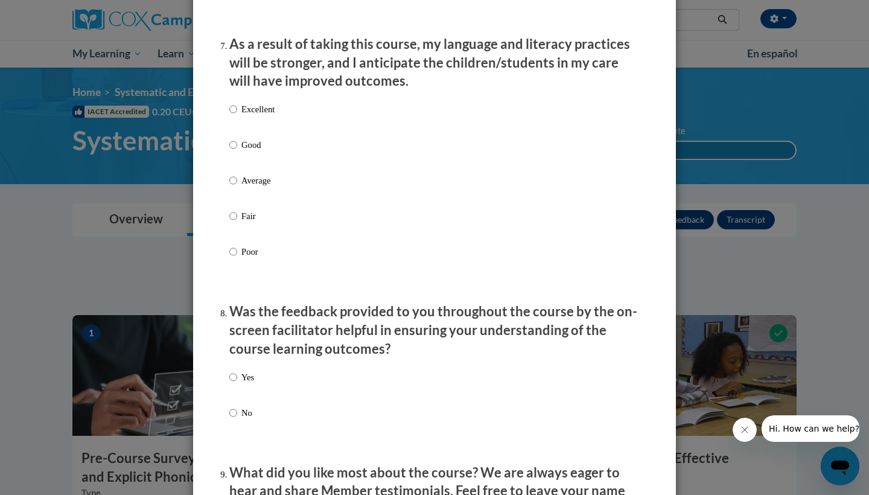
scroll to position [1592, 0]
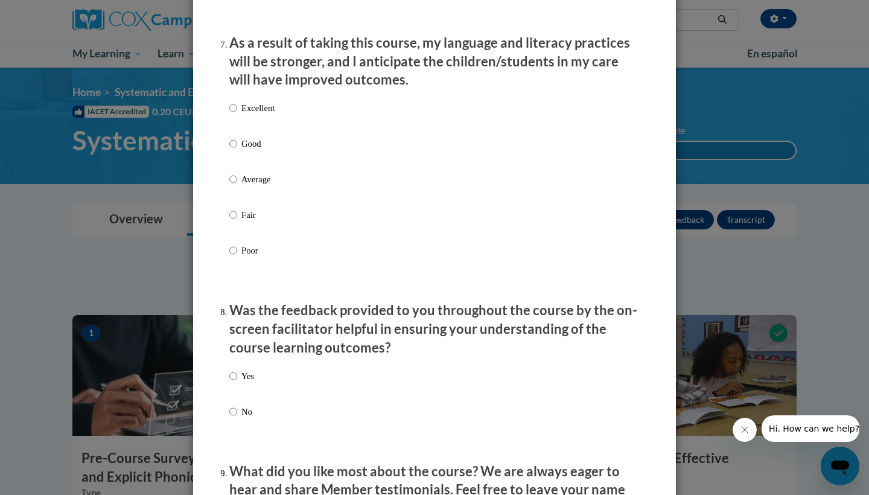
click at [240, 147] on label "Good" at bounding box center [251, 153] width 45 height 33
click at [237, 147] on input "Good" at bounding box center [233, 143] width 8 height 13
radio input "true"
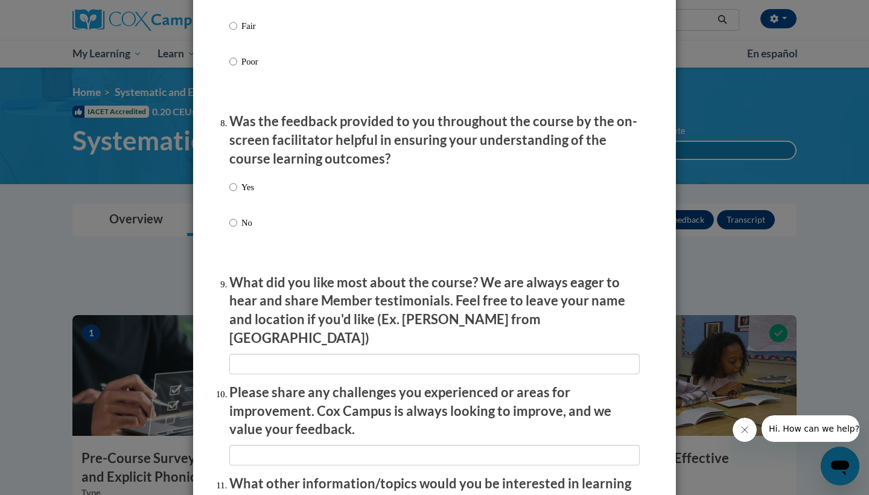
scroll to position [1782, 0]
click at [237, 188] on label "Yes" at bounding box center [241, 195] width 25 height 33
click at [237, 188] on input "Yes" at bounding box center [233, 185] width 8 height 13
radio input "true"
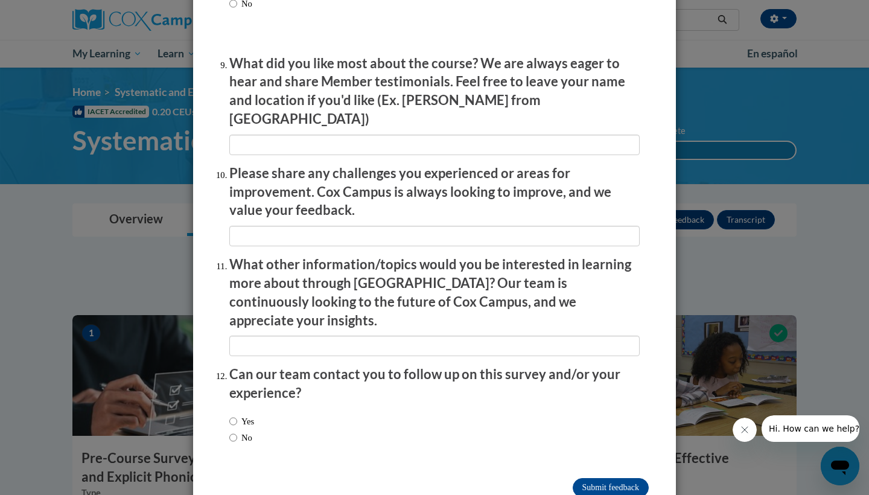
scroll to position [2000, 0]
click at [604, 479] on input "Submit feedback" at bounding box center [611, 488] width 76 height 19
